Goal: Transaction & Acquisition: Purchase product/service

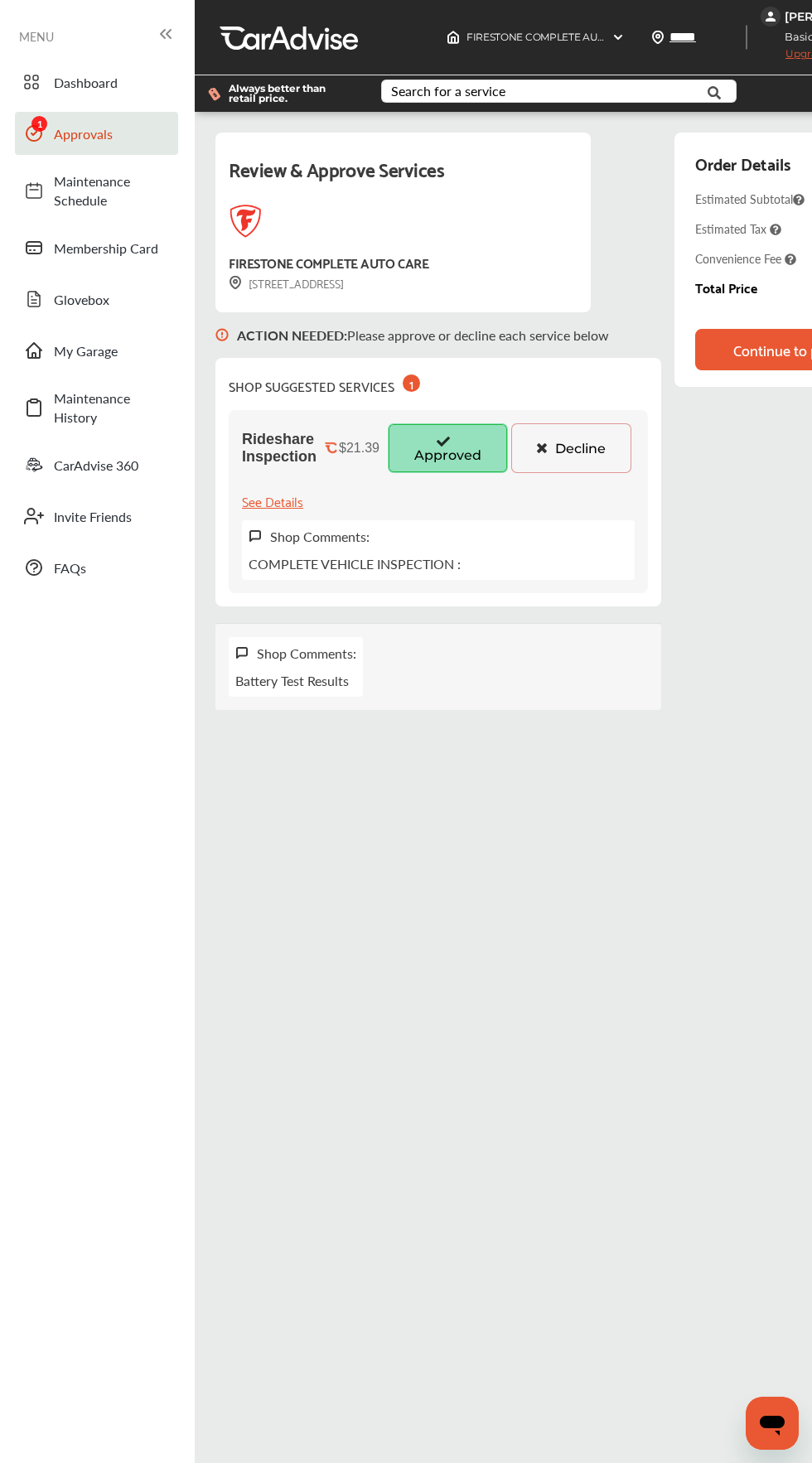
click at [453, 446] on button "Approved" at bounding box center [447, 447] width 120 height 49
click at [764, 350] on div "Continue to payment" at bounding box center [799, 350] width 133 height 17
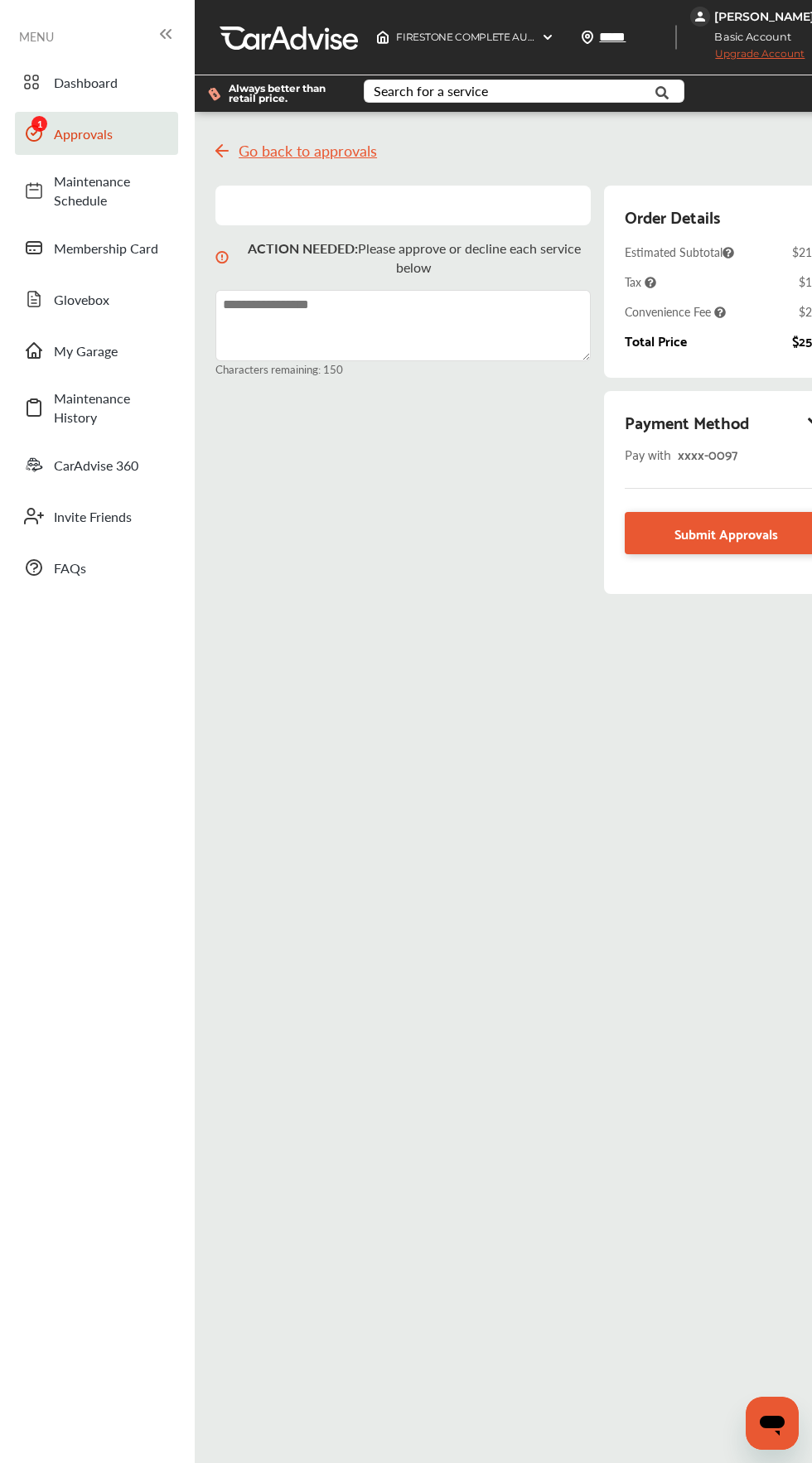
click at [768, 451] on div "xxxx- 0097" at bounding box center [752, 454] width 150 height 22
click at [808, 421] on icon at bounding box center [815, 421] width 20 height 17
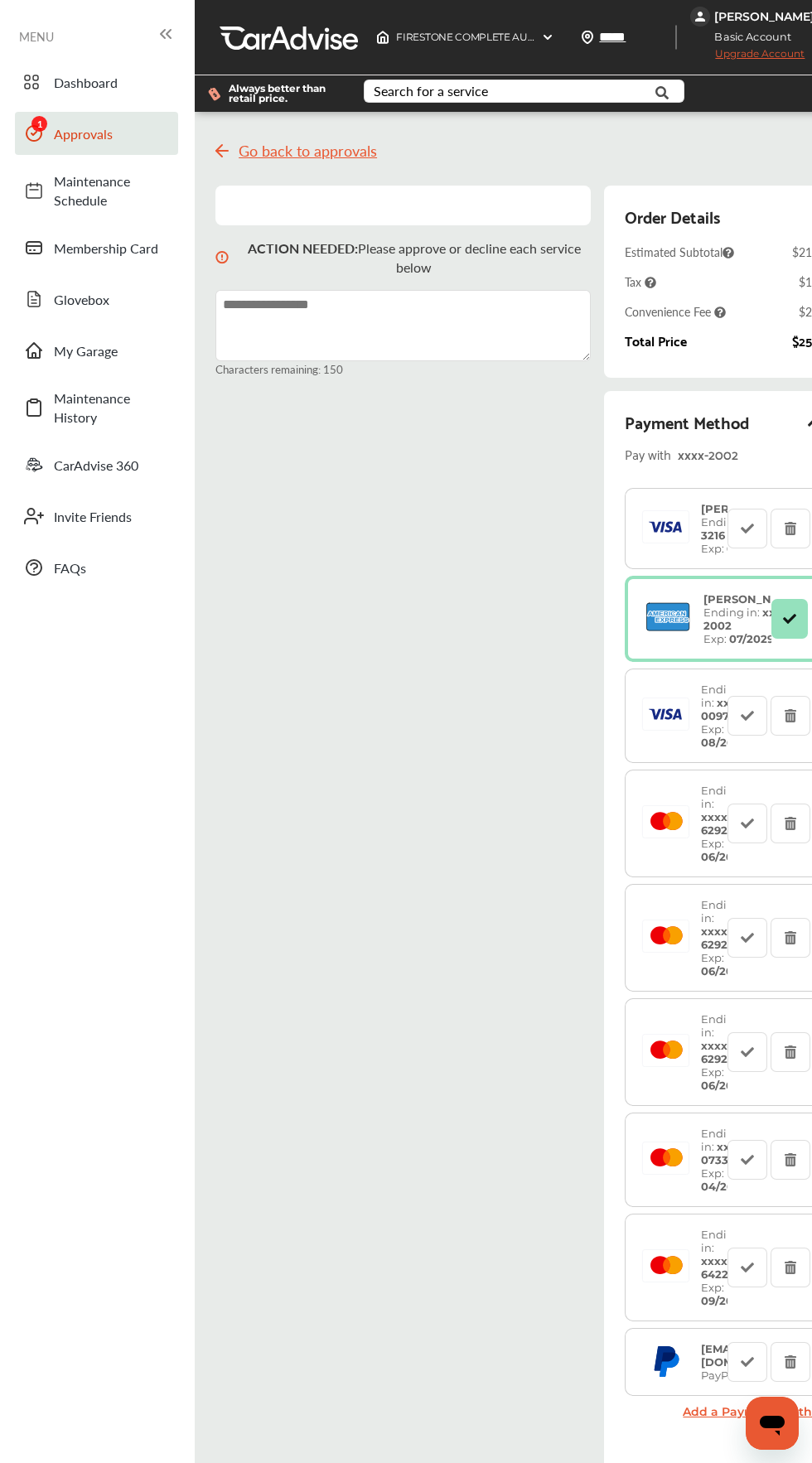
click at [681, 633] on icon at bounding box center [668, 618] width 54 height 33
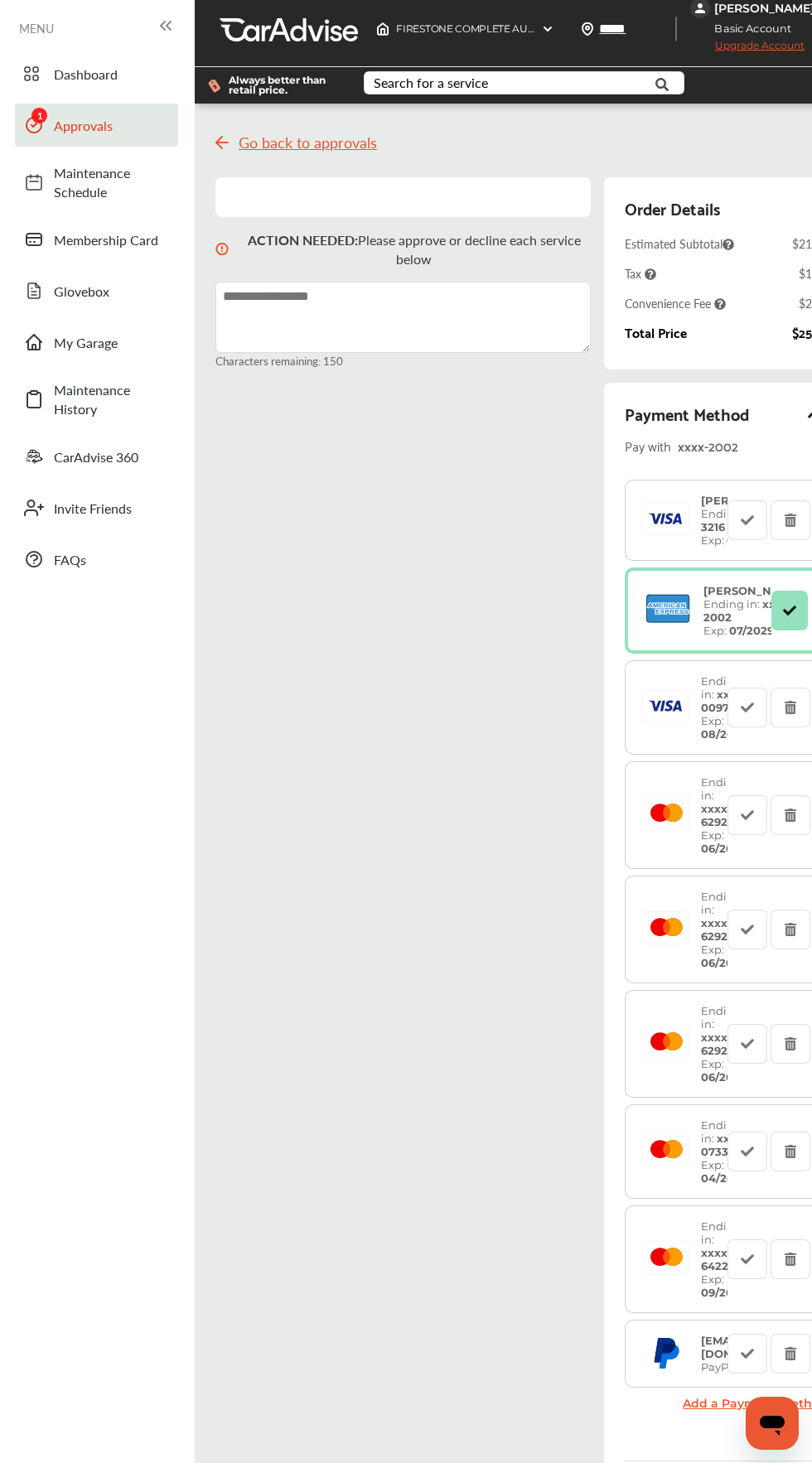
click at [166, 34] on icon at bounding box center [165, 25] width 20 height 20
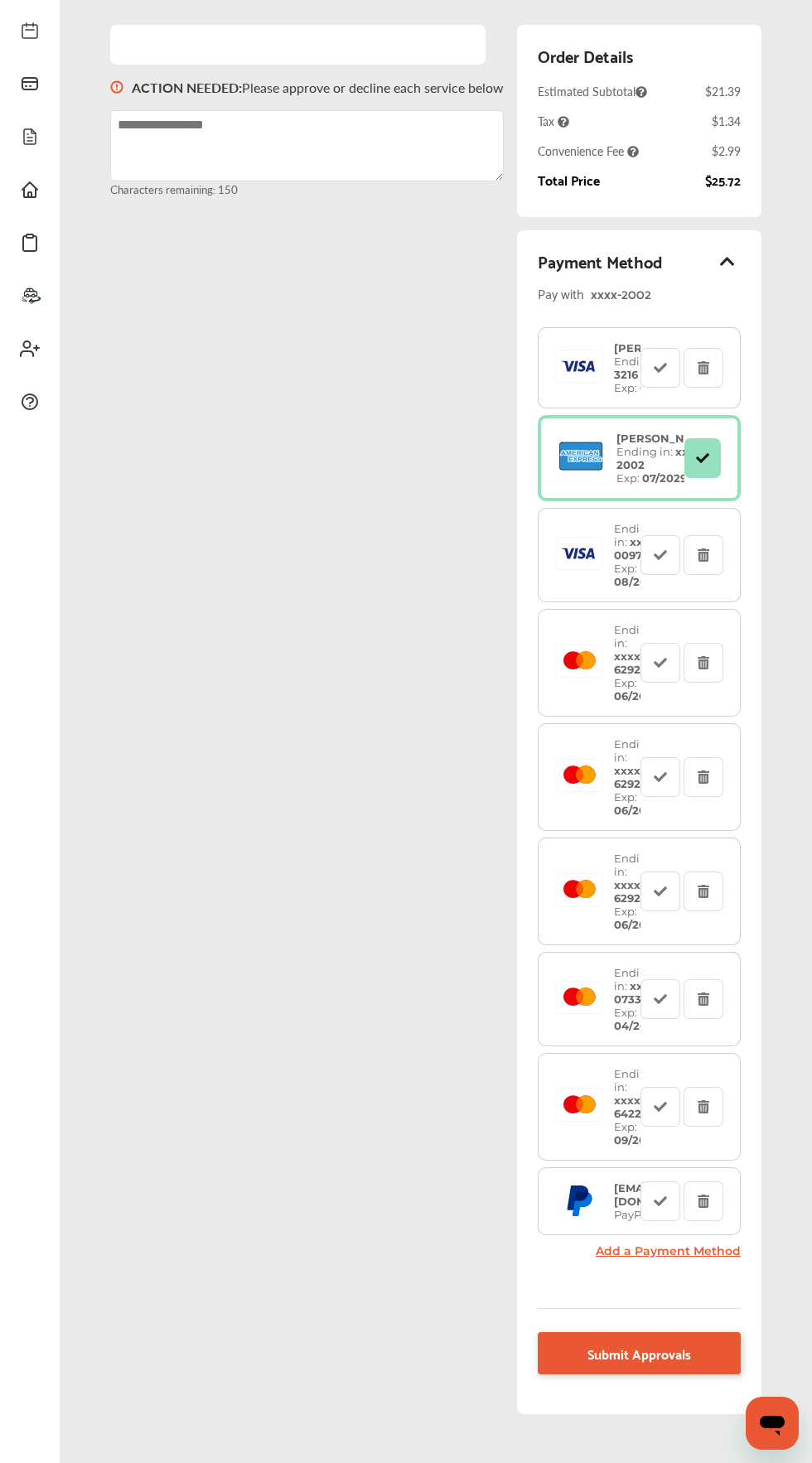
scroll to position [233, 0]
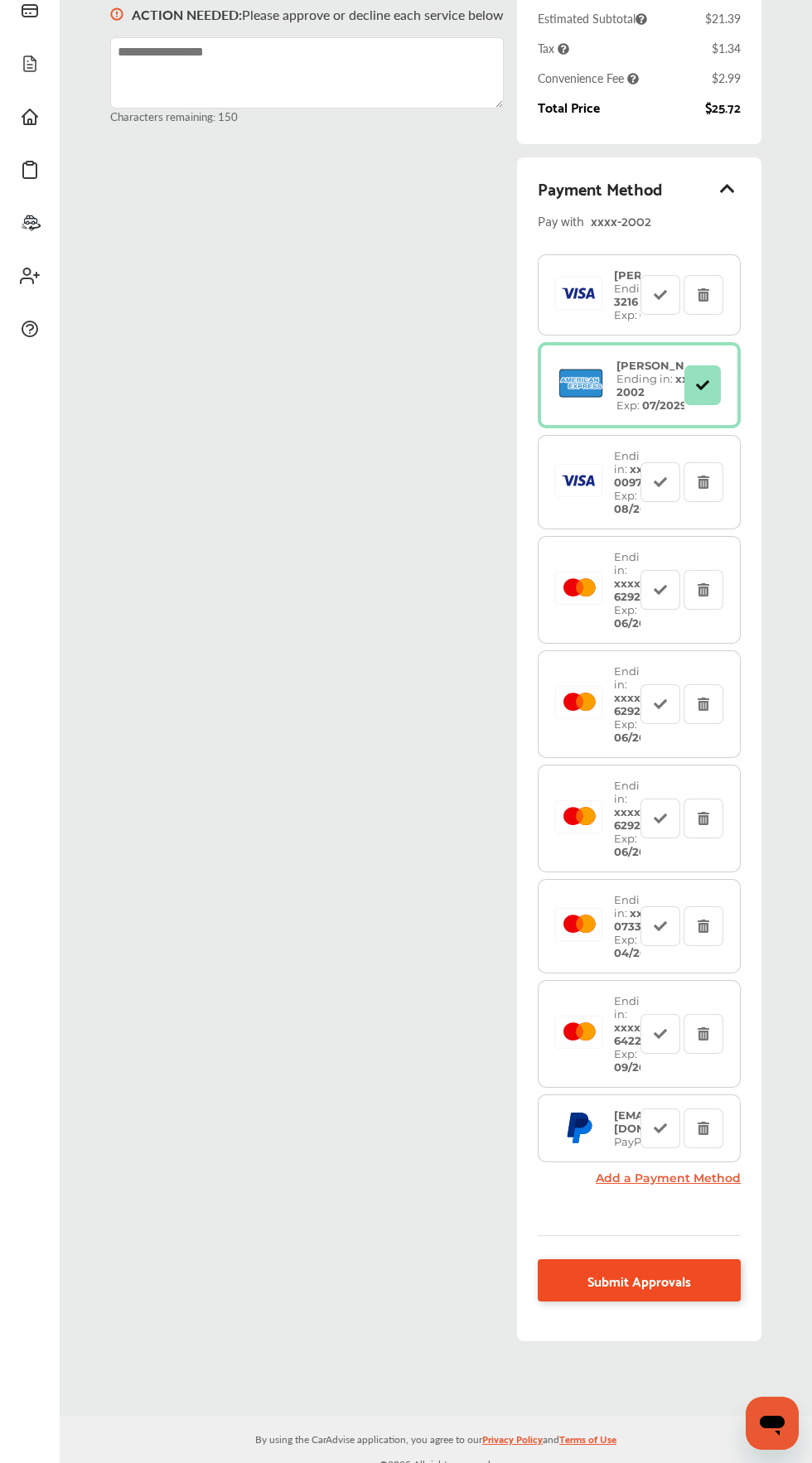
click at [709, 1301] on link "Submit Approvals" at bounding box center [639, 1280] width 203 height 42
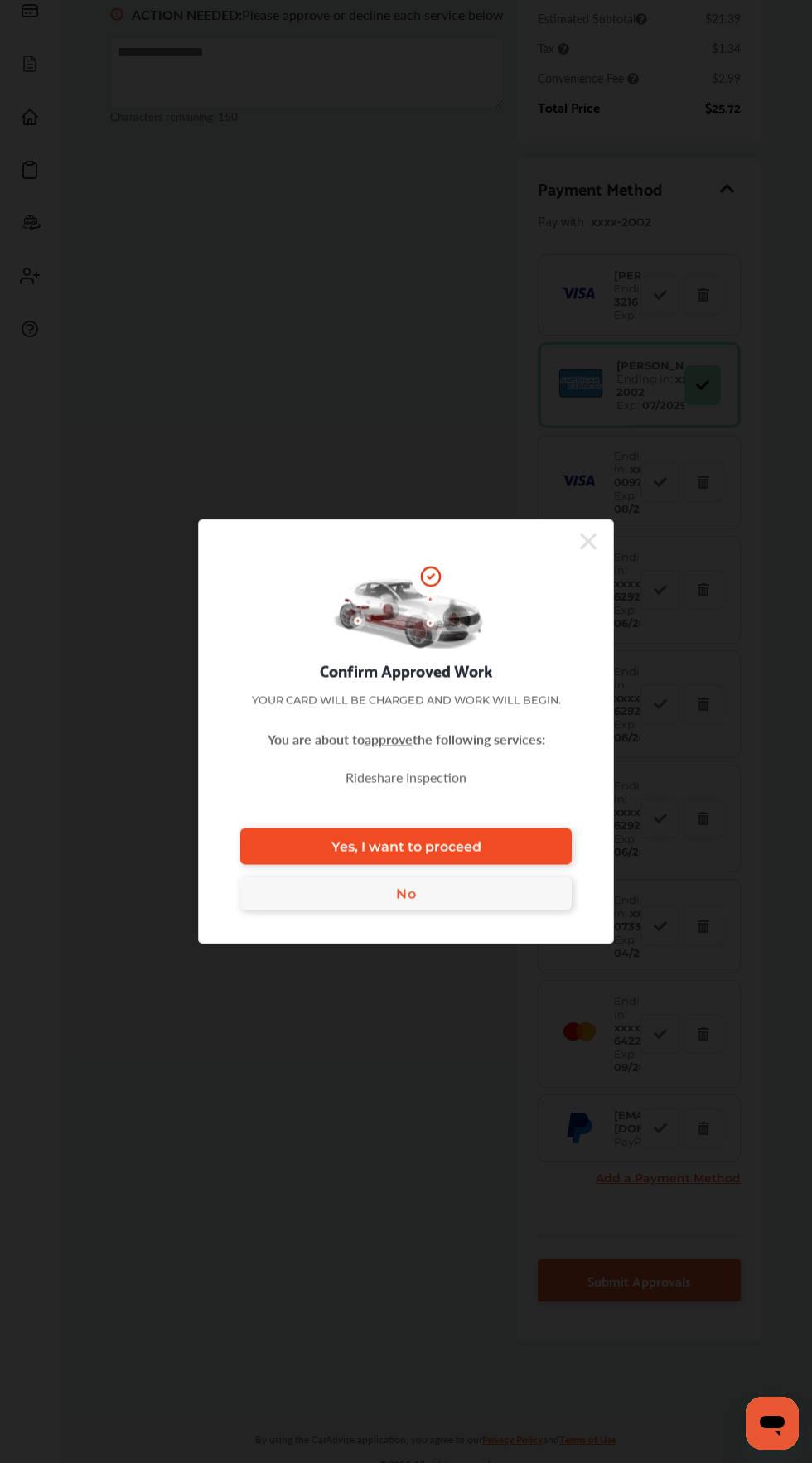
click at [519, 865] on link "Yes, I want to proceed" at bounding box center [406, 846] width 331 height 36
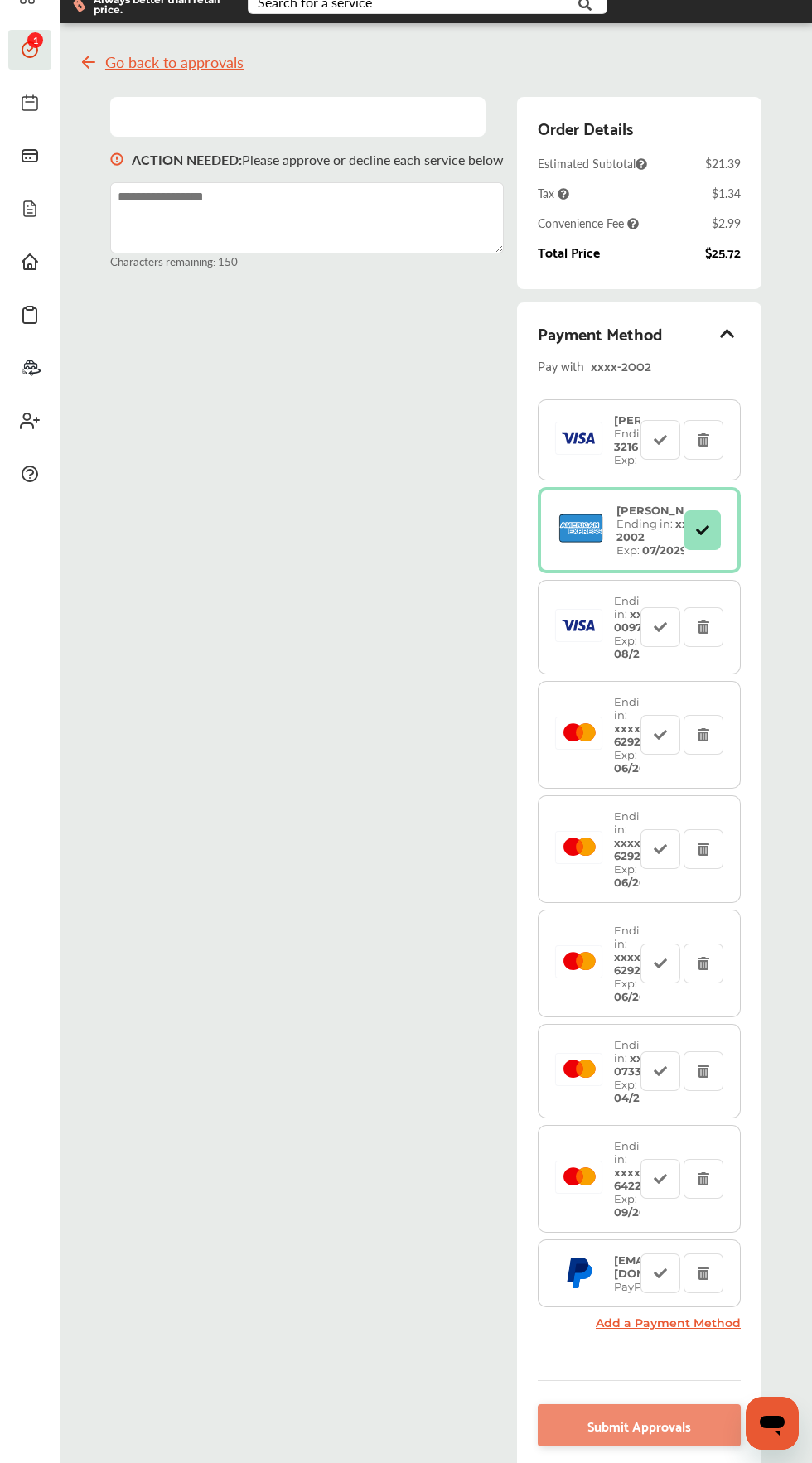
scroll to position [0, 0]
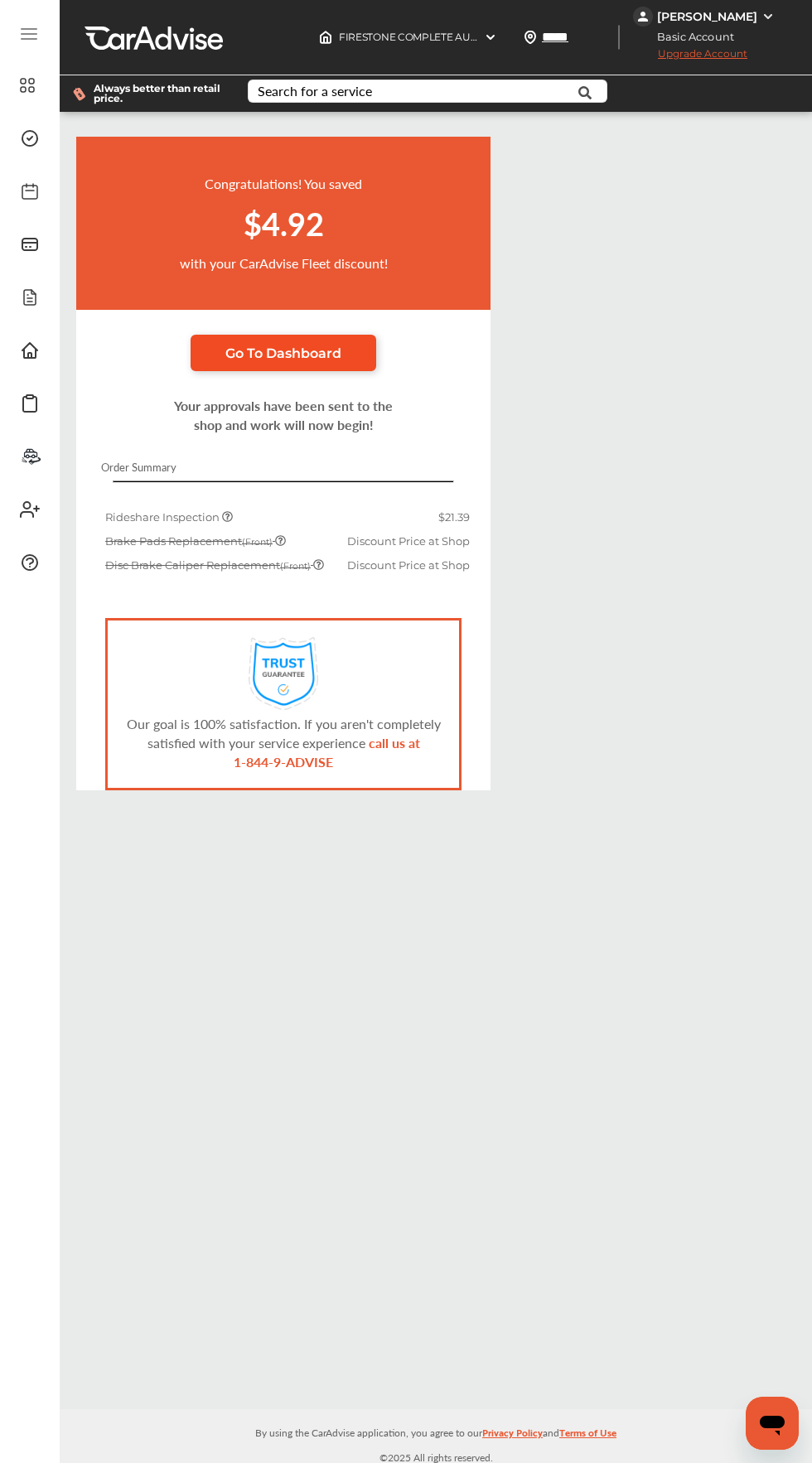
click at [316, 354] on span "Go To Dashboard" at bounding box center [283, 352] width 116 height 16
